Goal: Browse casually

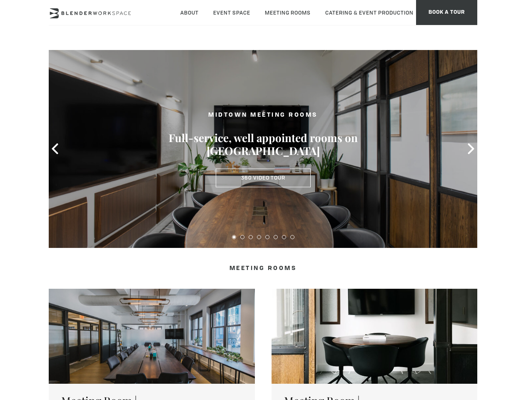
click at [55, 149] on icon at bounding box center [55, 148] width 11 height 11
click at [471, 149] on icon at bounding box center [471, 148] width 11 height 11
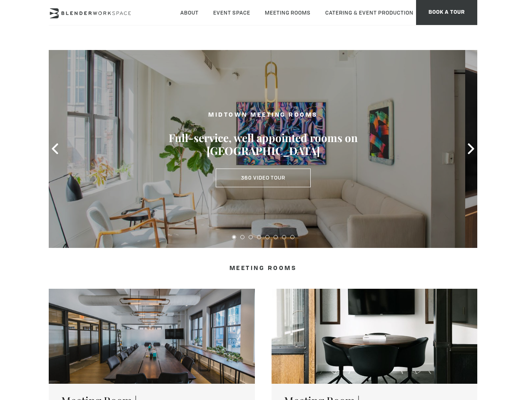
click at [234, 237] on button at bounding box center [234, 237] width 4 height 4
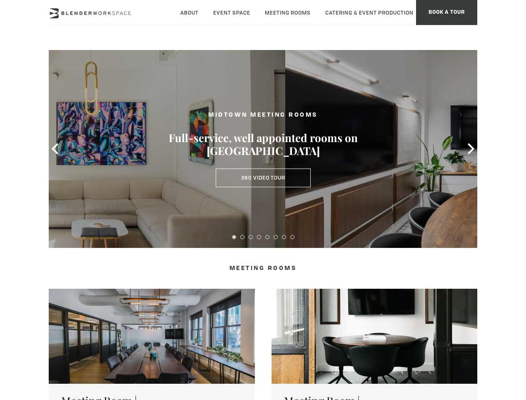
click at [242, 237] on button at bounding box center [242, 237] width 4 height 4
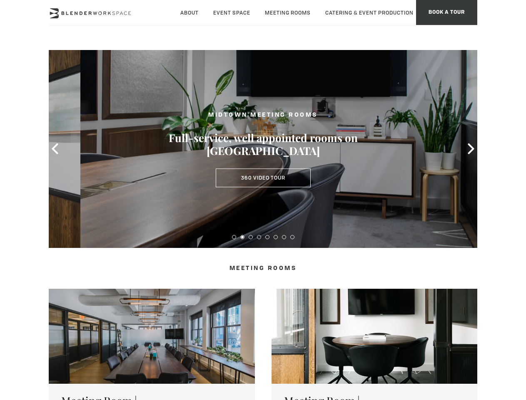
click at [251, 237] on button at bounding box center [251, 237] width 4 height 4
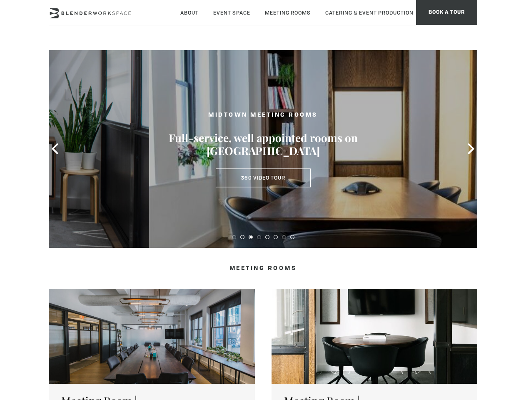
click at [259, 237] on button at bounding box center [259, 237] width 4 height 4
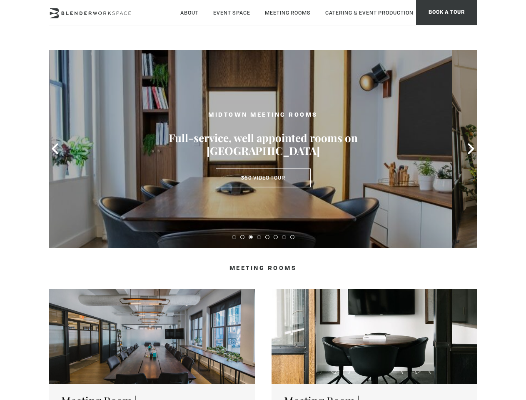
click at [267, 237] on button at bounding box center [267, 237] width 4 height 4
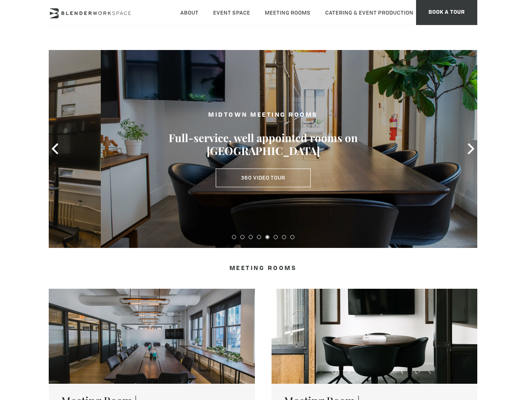
click at [276, 237] on button at bounding box center [276, 237] width 4 height 4
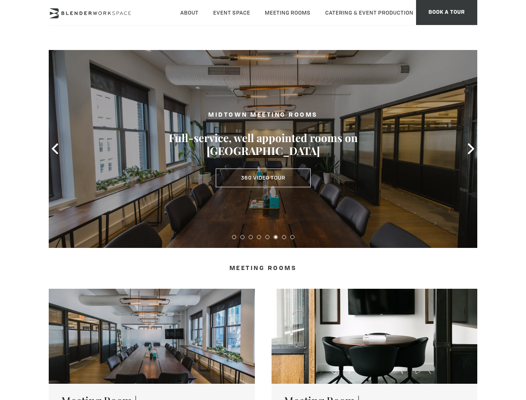
click at [284, 237] on button at bounding box center [284, 237] width 4 height 4
